Goal: Information Seeking & Learning: Learn about a topic

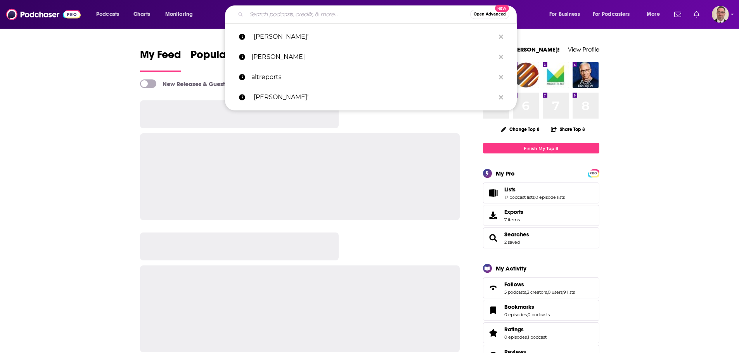
click at [277, 14] on input "Search podcasts, credits, & more..." at bounding box center [358, 14] width 224 height 12
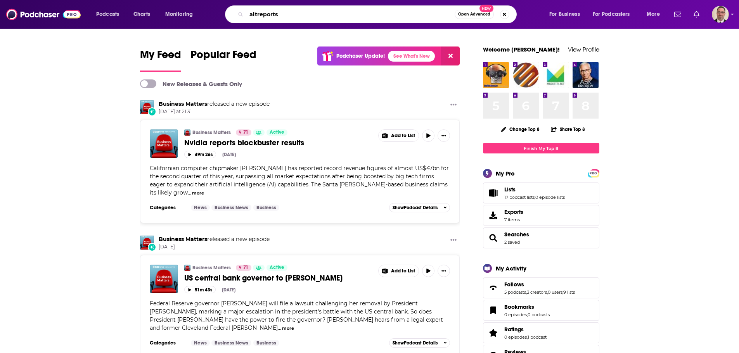
type input "altreports"
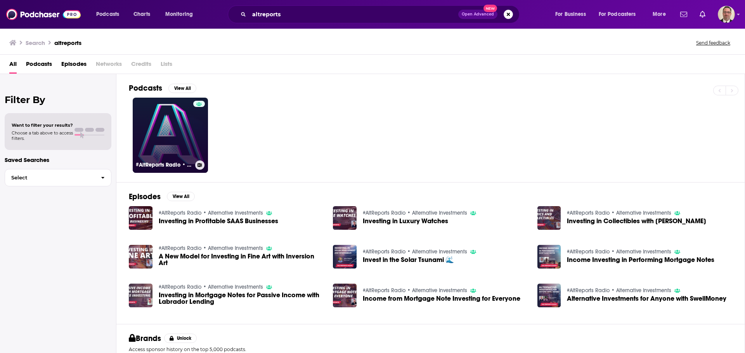
click at [182, 140] on link "#AltReports Radio • Alternative Investments" at bounding box center [170, 135] width 75 height 75
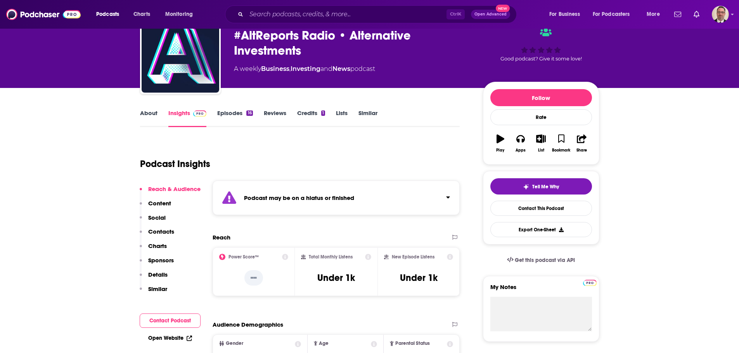
scroll to position [78, 0]
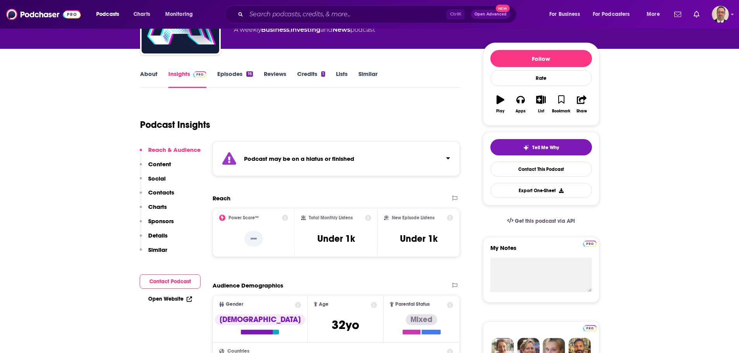
click at [241, 69] on div "About Insights Episodes 16 Reviews Credits 1 Lists Similar" at bounding box center [300, 78] width 320 height 19
click at [233, 76] on link "Episodes 16" at bounding box center [234, 79] width 35 height 18
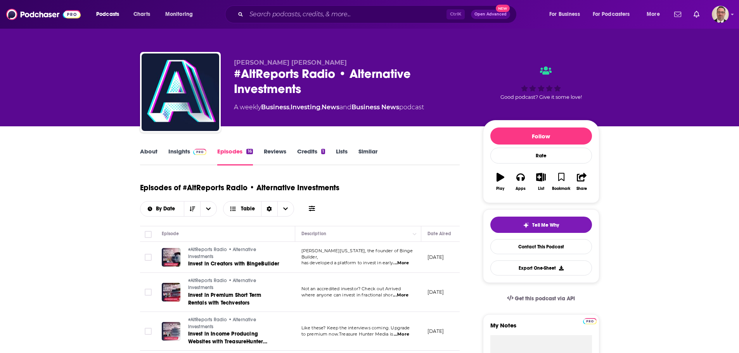
click at [176, 153] on link "Insights" at bounding box center [187, 157] width 38 height 18
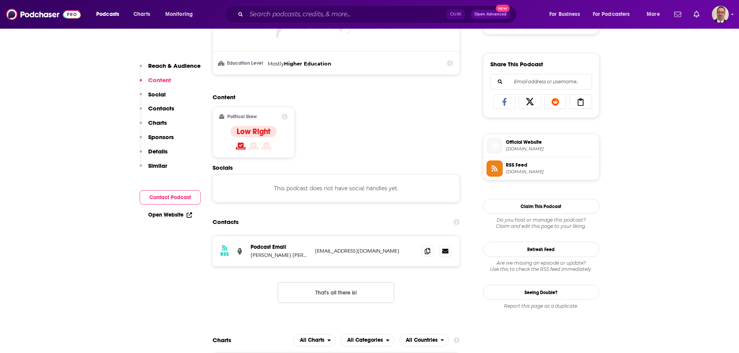
scroll to position [543, 0]
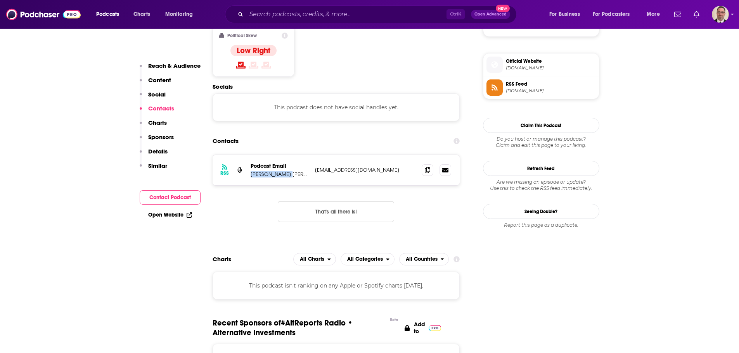
drag, startPoint x: 296, startPoint y: 174, endPoint x: 250, endPoint y: 174, distance: 45.8
click at [250, 174] on div "RSS Podcast Email [PERSON_NAME] [PERSON_NAME] [EMAIL_ADDRESS][DOMAIN_NAME] [EMA…" at bounding box center [336, 170] width 247 height 30
copy p "[PERSON_NAME] [PERSON_NAME]"
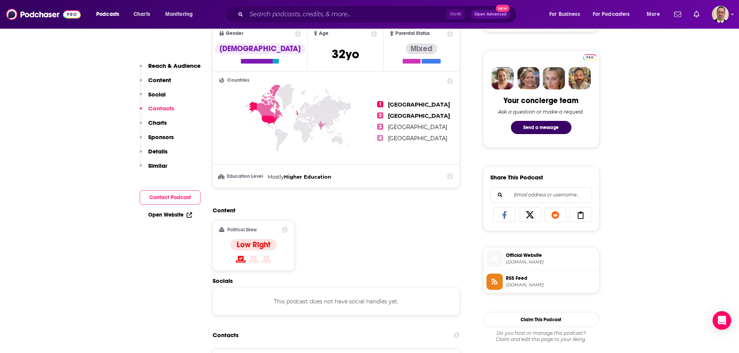
scroll to position [194, 0]
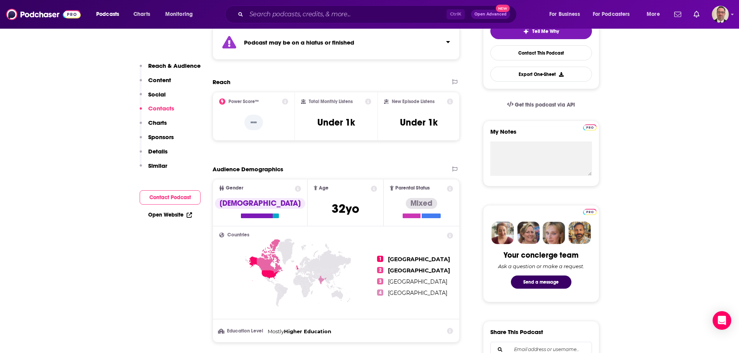
click at [710, 19] on div at bounding box center [700, 14] width 58 height 17
click at [718, 16] on img "Logged in as PercPodcast" at bounding box center [720, 14] width 17 height 17
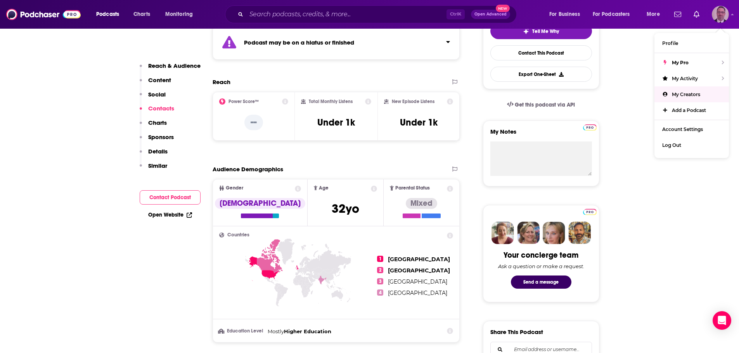
click at [686, 92] on span "My Creators" at bounding box center [686, 95] width 28 height 6
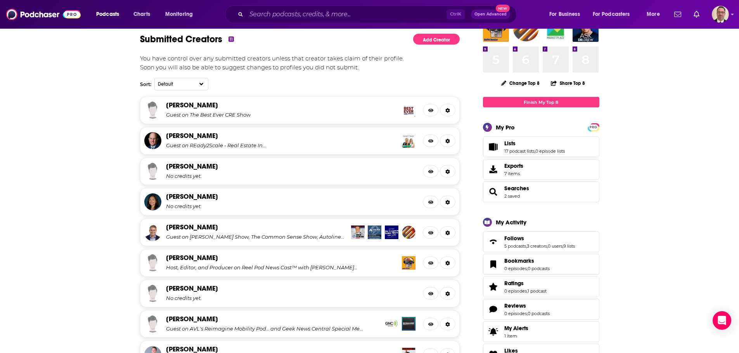
scroll to position [194, 0]
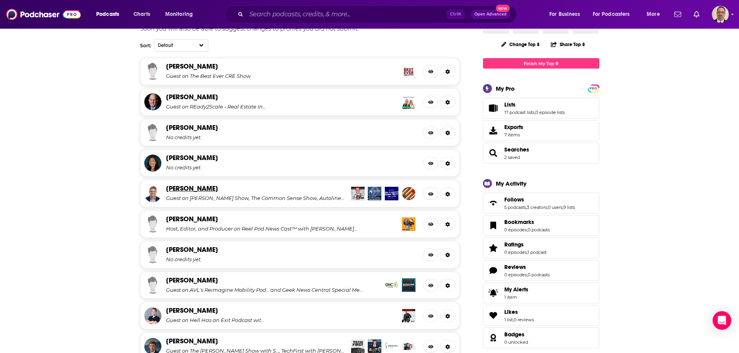
click at [195, 189] on link "[PERSON_NAME]" at bounding box center [192, 188] width 52 height 9
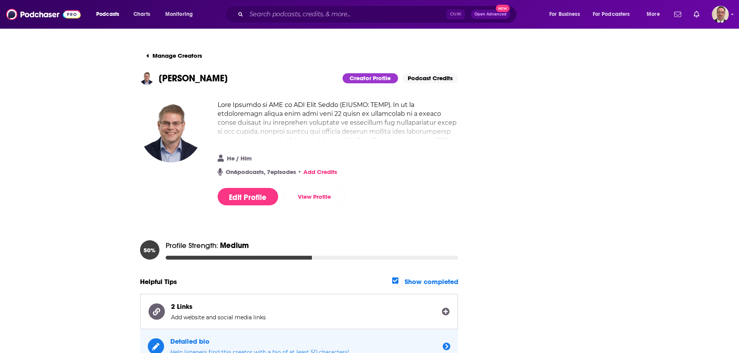
click at [331, 169] on link "Add Credits" at bounding box center [320, 171] width 34 height 7
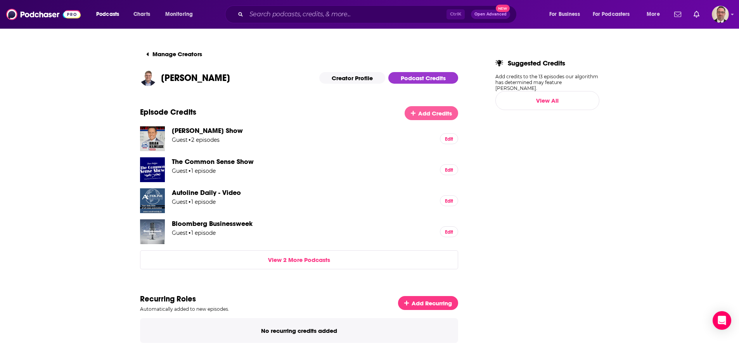
click at [435, 112] on span "Add Credits" at bounding box center [435, 113] width 34 height 7
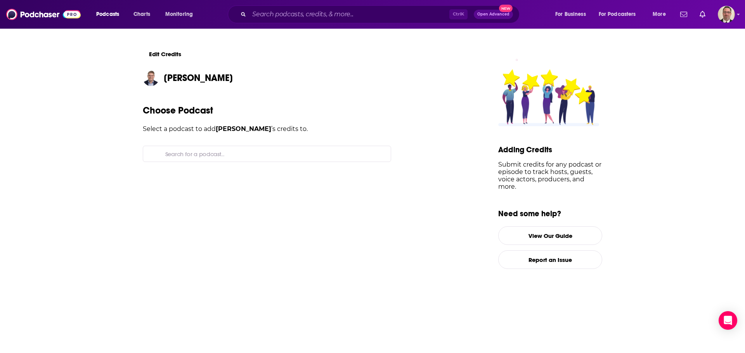
click at [245, 154] on input "Search for a podcast..." at bounding box center [273, 154] width 222 height 16
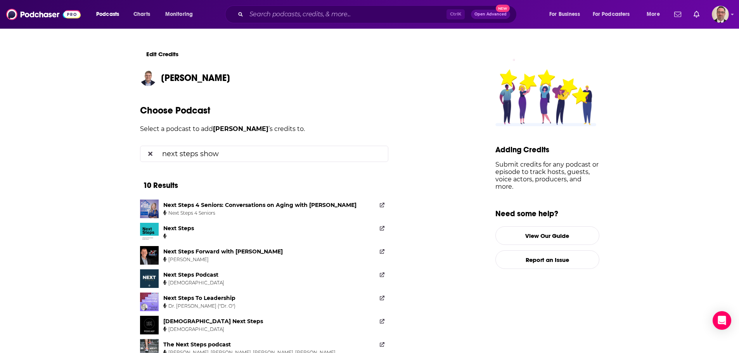
type input "next steps show"
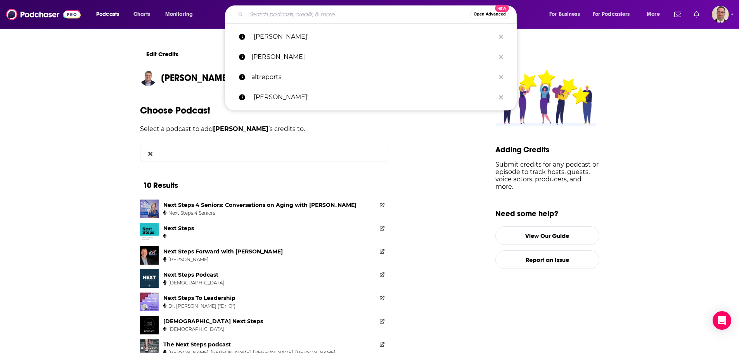
click at [286, 9] on input "Search podcasts, credits, & more..." at bounding box center [358, 14] width 224 height 12
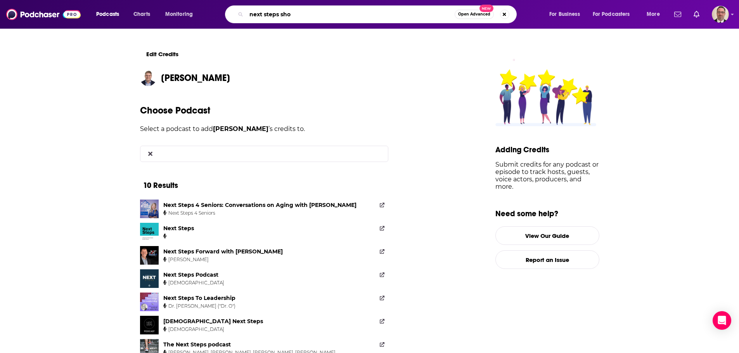
type input "next steps show"
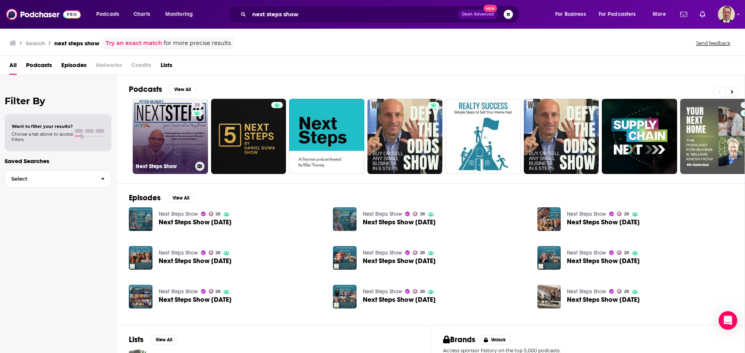
click at [176, 139] on link "28 Next Steps Show" at bounding box center [170, 136] width 75 height 75
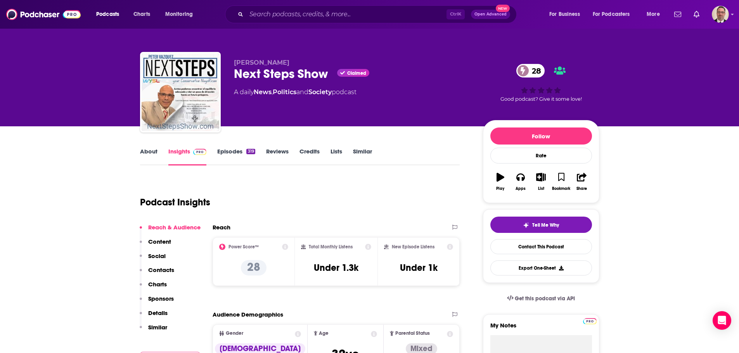
click at [238, 152] on link "Episodes 319" at bounding box center [236, 157] width 38 height 18
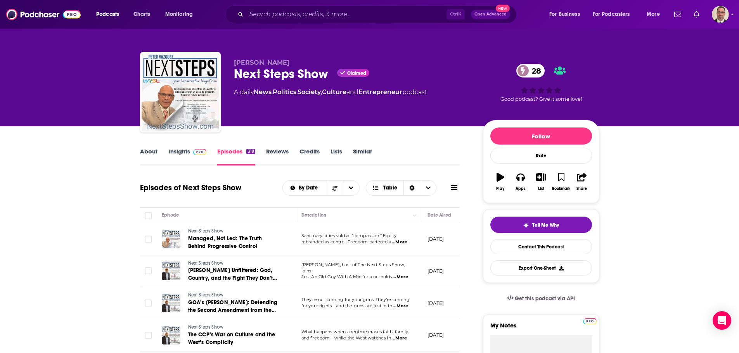
click at [178, 152] on link "Insights" at bounding box center [187, 157] width 38 height 18
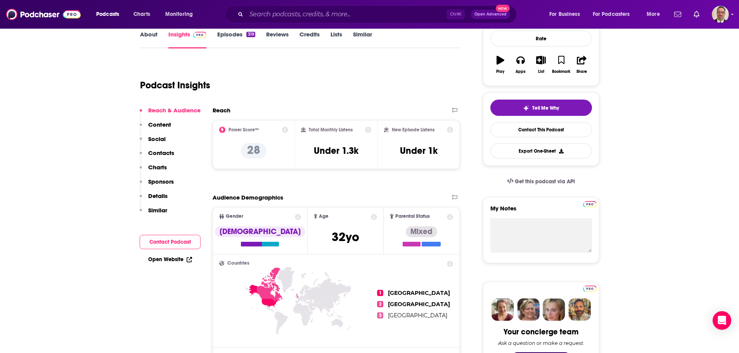
scroll to position [116, 0]
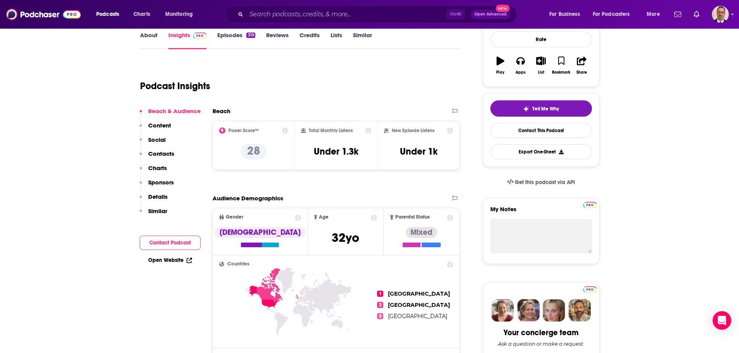
click at [274, 5] on div "Ctrl K Open Advanced New" at bounding box center [371, 14] width 292 height 18
click at [272, 13] on input "Search podcasts, credits, & more..." at bounding box center [346, 14] width 200 height 12
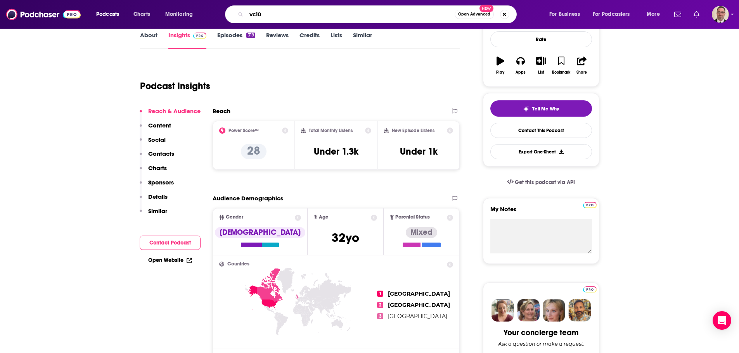
type input "vc10x"
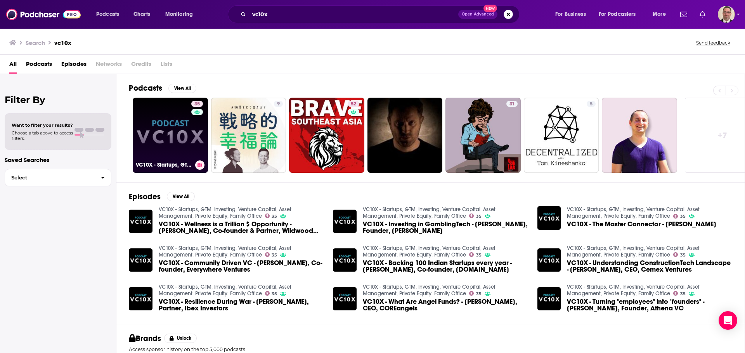
click at [170, 133] on link "35 VC10X - Startups, GTM, Investing, Venture Capital, Asset Management, Private…" at bounding box center [170, 135] width 75 height 75
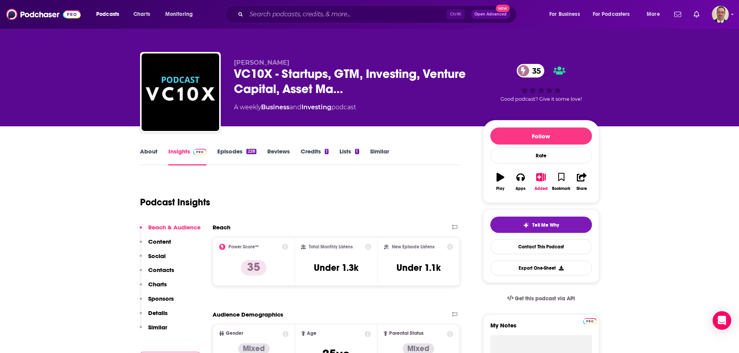
click at [149, 157] on link "About" at bounding box center [148, 157] width 17 height 18
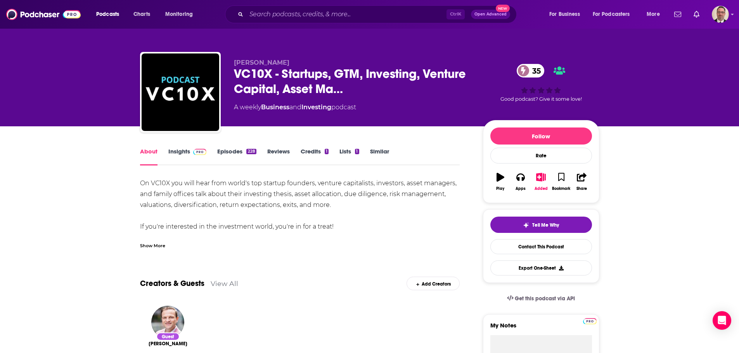
click at [160, 247] on div "Show More" at bounding box center [152, 245] width 25 height 7
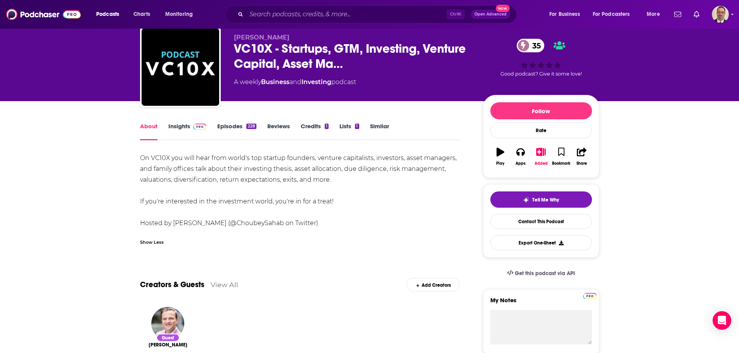
scroll to position [39, 0]
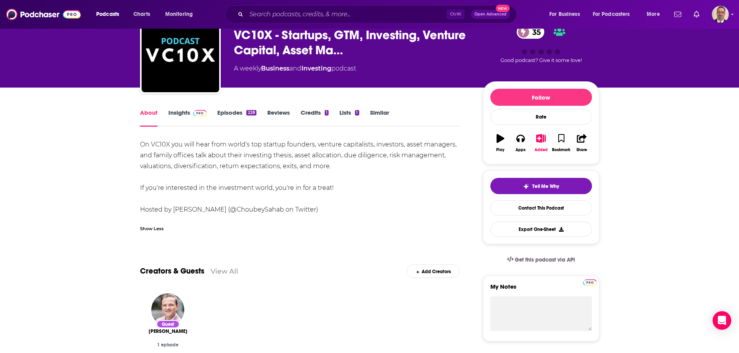
click at [183, 114] on link "Insights" at bounding box center [187, 118] width 38 height 18
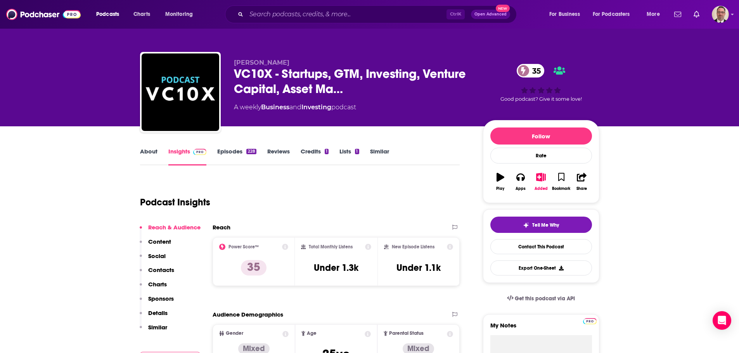
click at [318, 151] on link "Credits 1" at bounding box center [315, 157] width 28 height 18
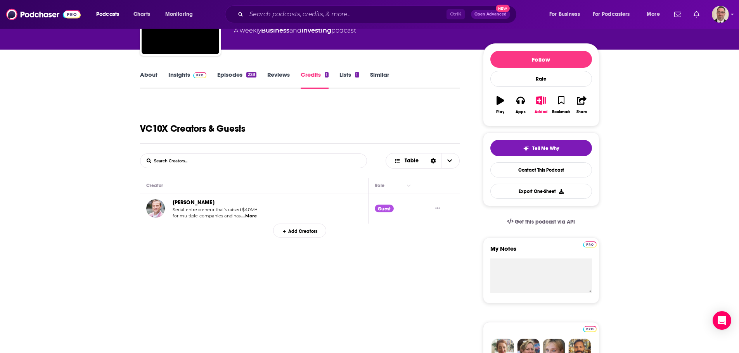
scroll to position [78, 0]
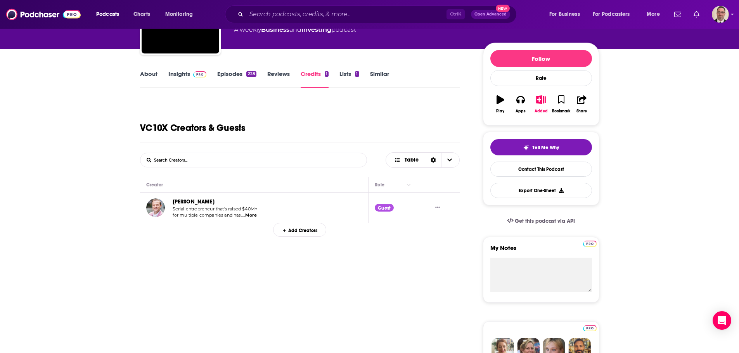
click at [224, 74] on link "Episodes 228" at bounding box center [236, 79] width 39 height 18
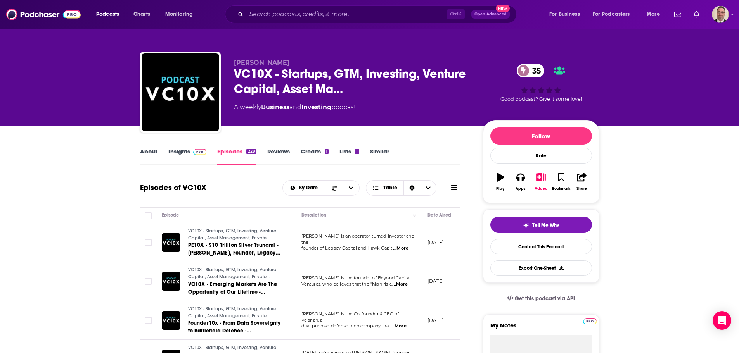
click at [180, 150] on link "Insights" at bounding box center [187, 157] width 38 height 18
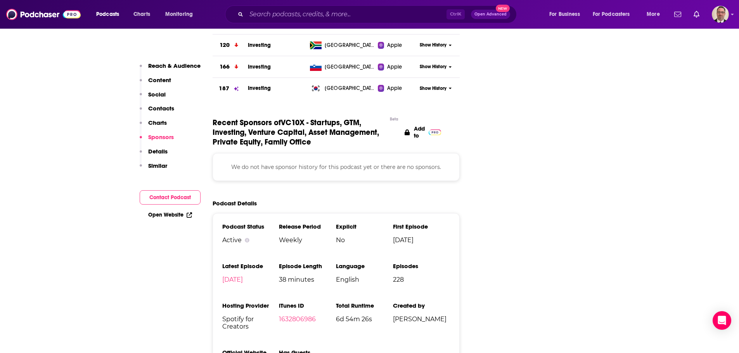
scroll to position [1009, 0]
